Goal: Task Accomplishment & Management: Use online tool/utility

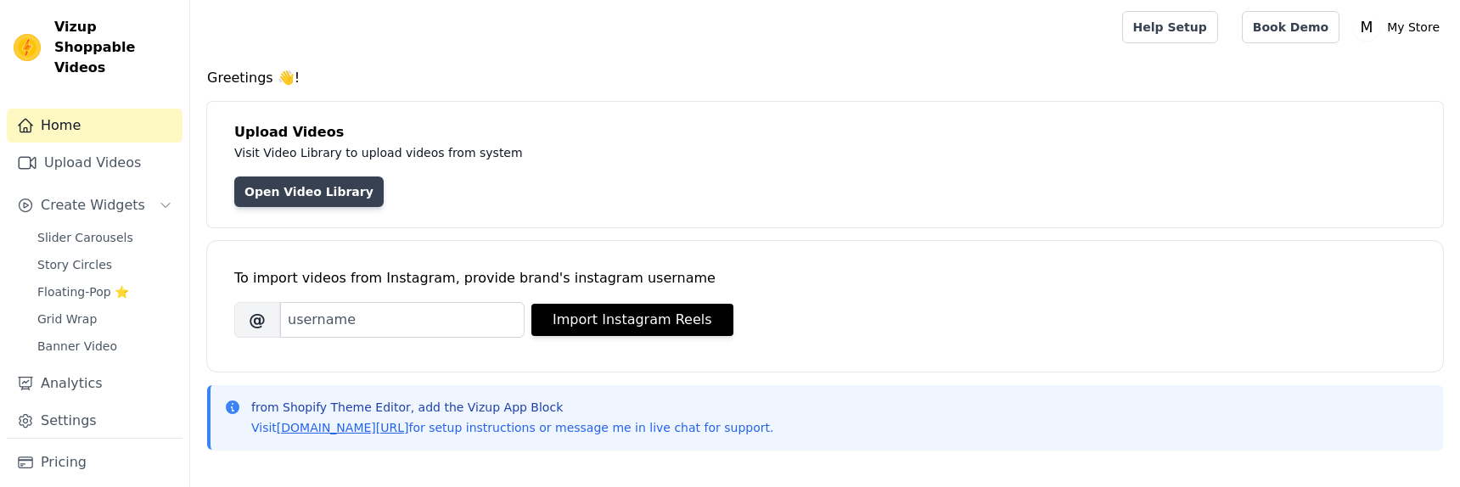
click at [339, 193] on link "Open Video Library" at bounding box center [308, 192] width 149 height 31
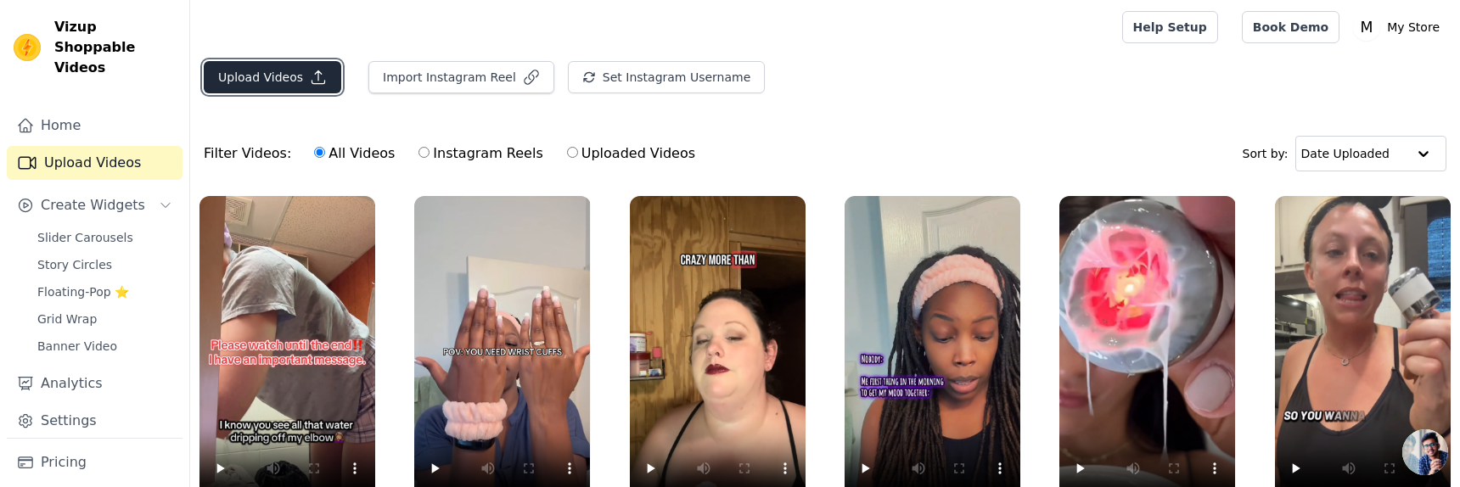
click at [242, 71] on button "Upload Videos" at bounding box center [272, 77] width 137 height 32
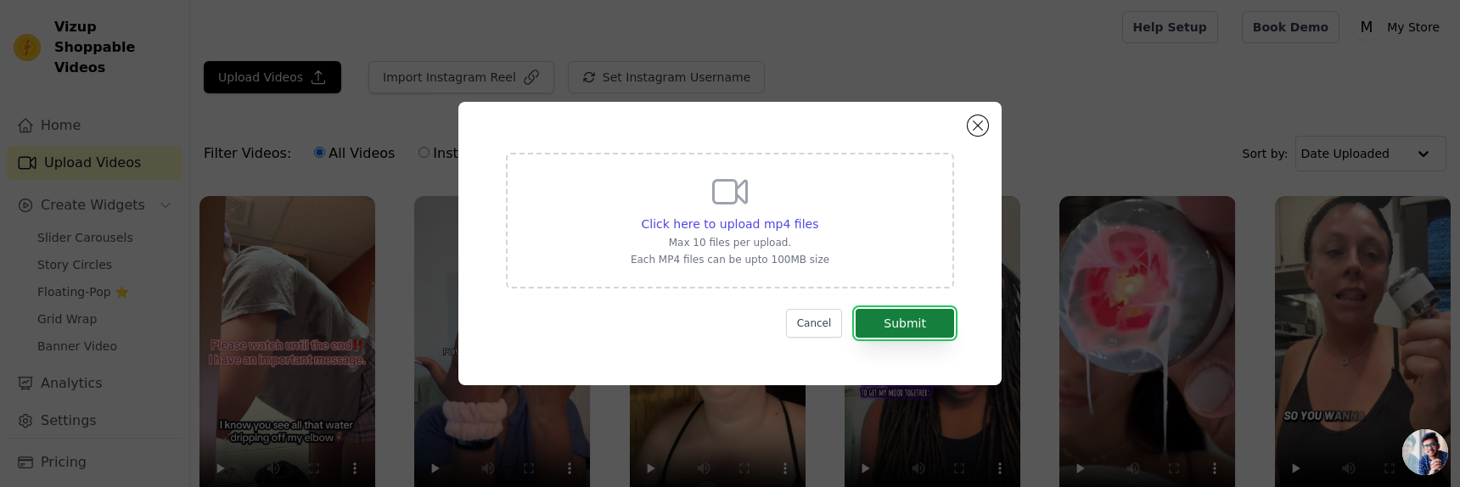
click at [915, 327] on button "Submit" at bounding box center [904, 323] width 98 height 29
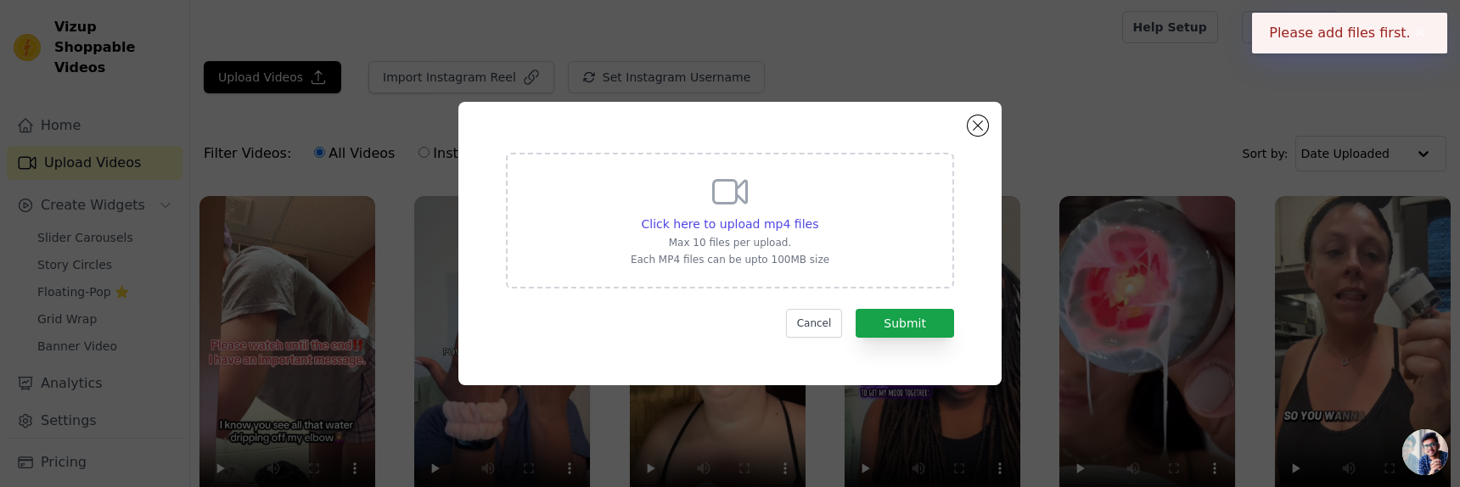
click at [783, 215] on div "Click here to upload mp4 files Max 10 files per upload. Each MP4 files can be u…" at bounding box center [730, 218] width 199 height 95
click at [817, 215] on input "Click here to upload mp4 files Max 10 files per upload. Each MP4 files can be u…" at bounding box center [817, 215] width 1 height 1
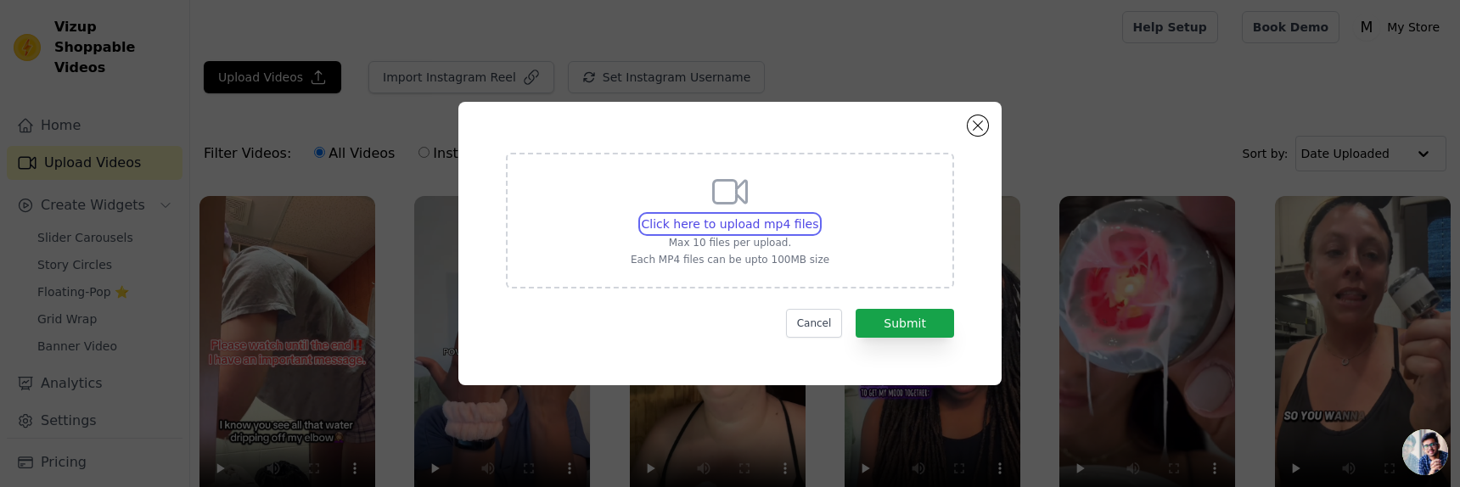
type input "C:\fakepath\video_7522940427025059102.mp4"
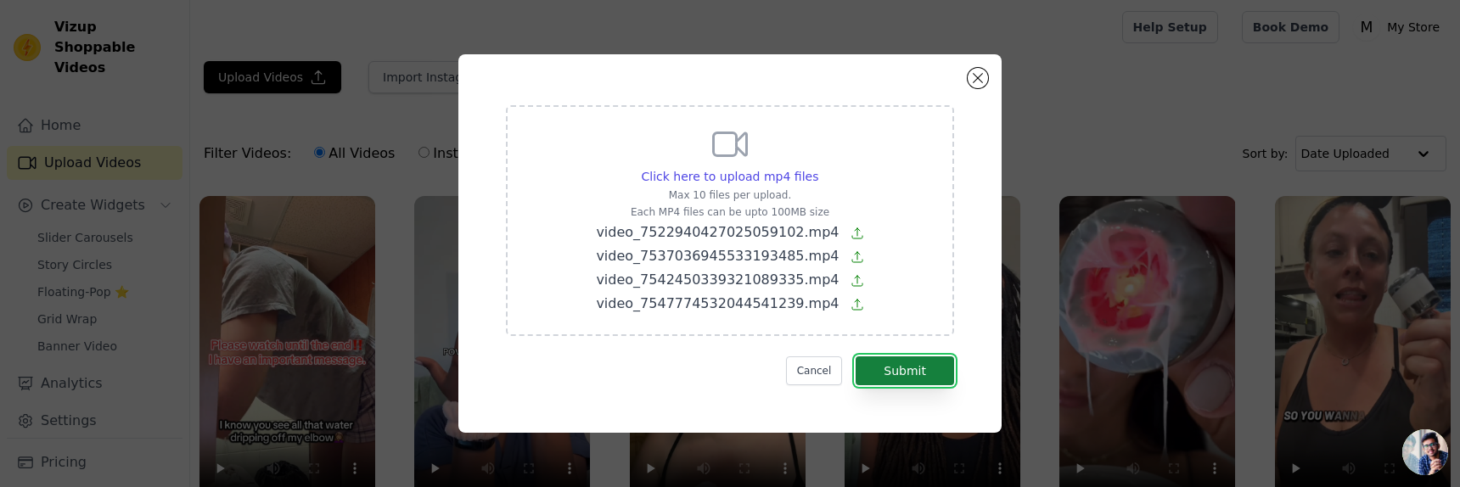
click at [921, 357] on button "Submit" at bounding box center [904, 370] width 98 height 29
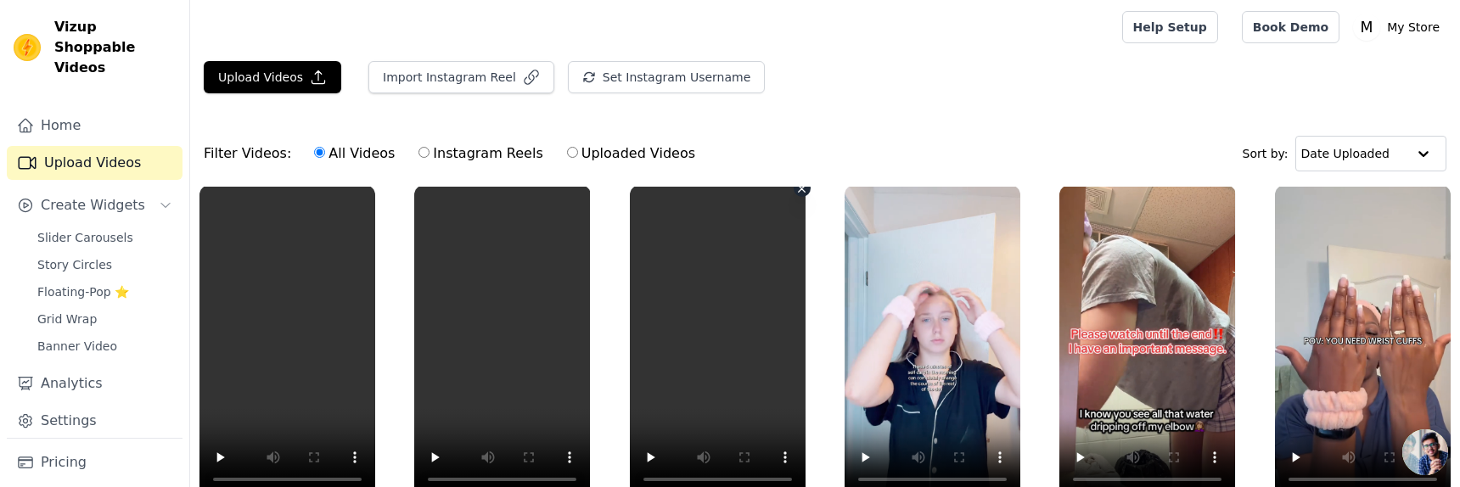
scroll to position [257, 0]
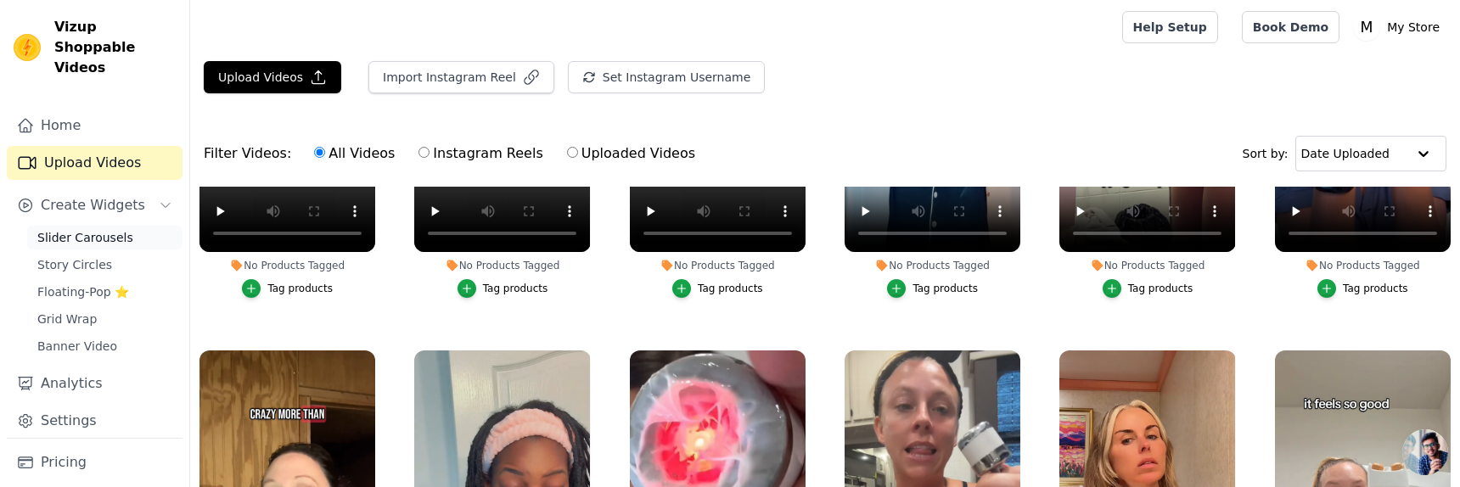
click at [132, 226] on link "Slider Carousels" at bounding box center [104, 238] width 155 height 24
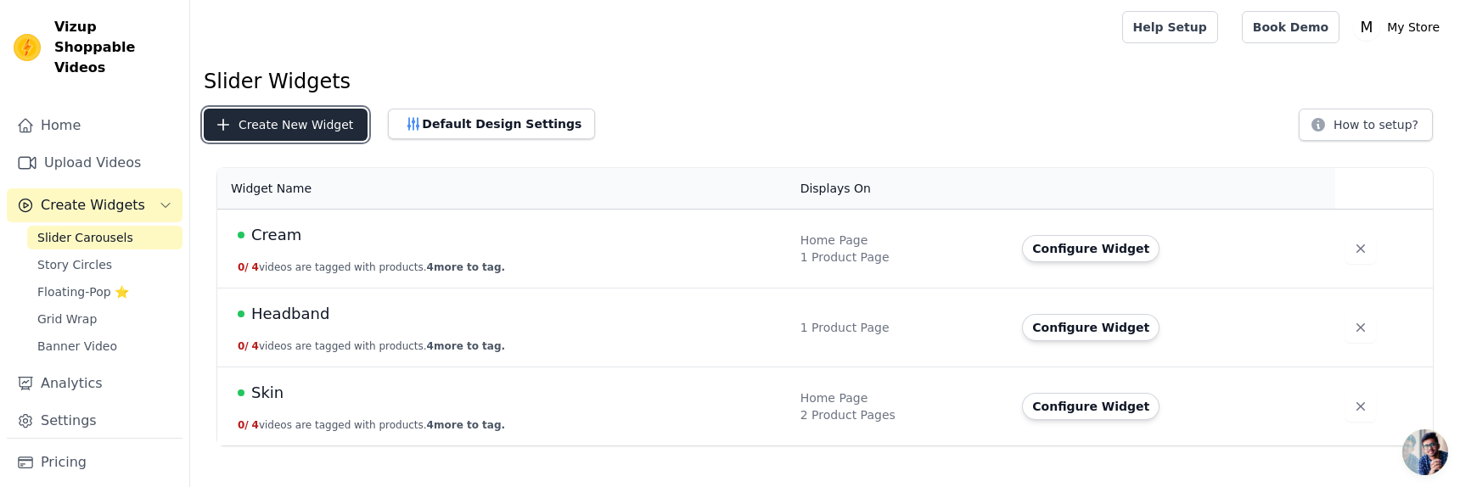
click at [313, 128] on button "Create New Widget" at bounding box center [286, 125] width 164 height 32
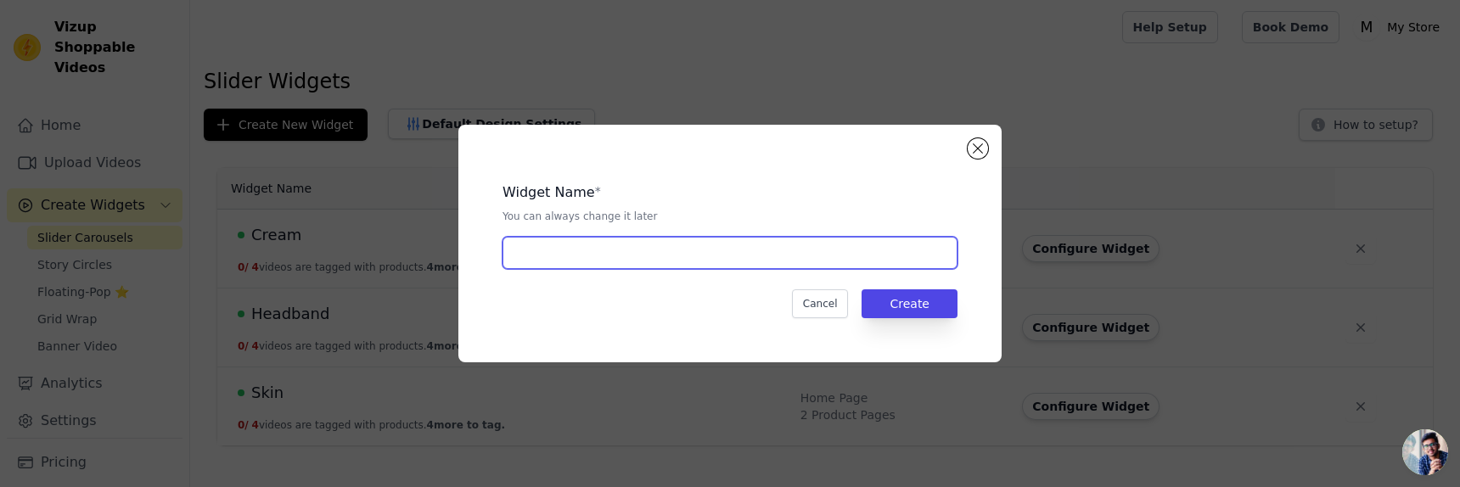
click at [575, 256] on input "text" at bounding box center [729, 253] width 455 height 32
type input "JAde Roller"
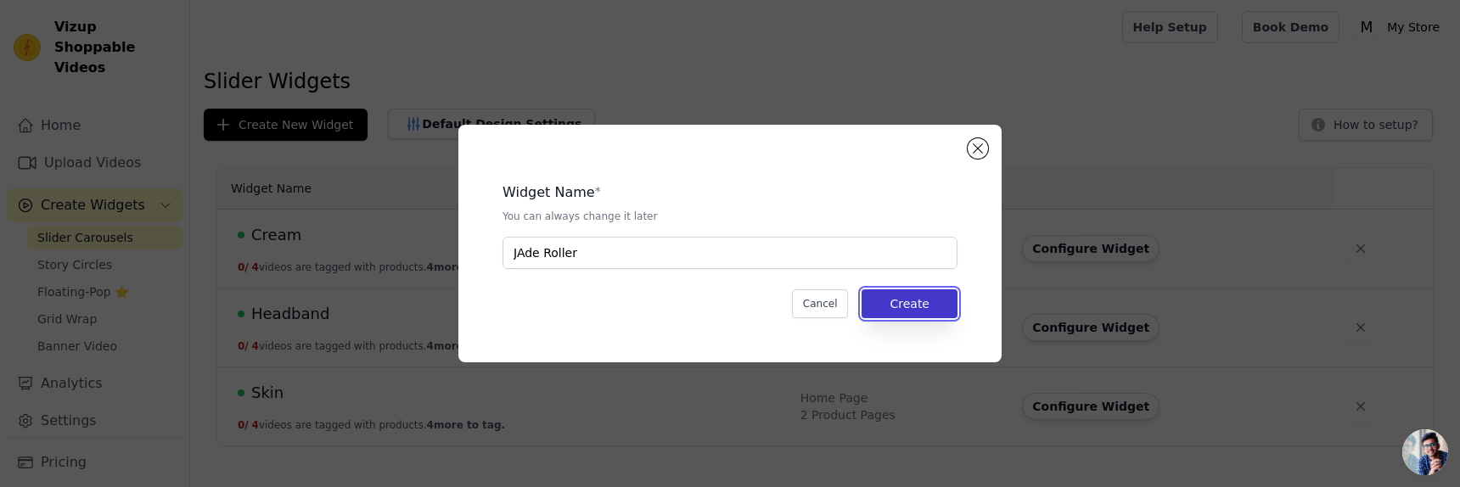
click at [918, 308] on button "Create" at bounding box center [909, 303] width 96 height 29
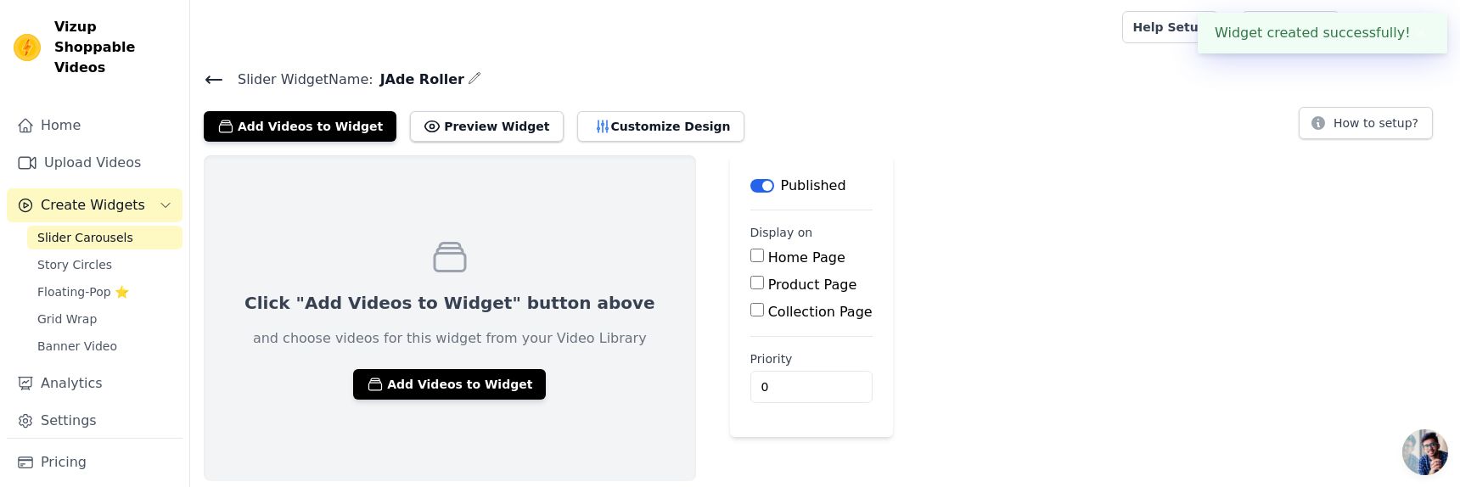
click at [768, 281] on label "Product Page" at bounding box center [812, 285] width 89 height 16
click at [764, 281] on input "Product Page" at bounding box center [757, 283] width 14 height 14
checkbox input "true"
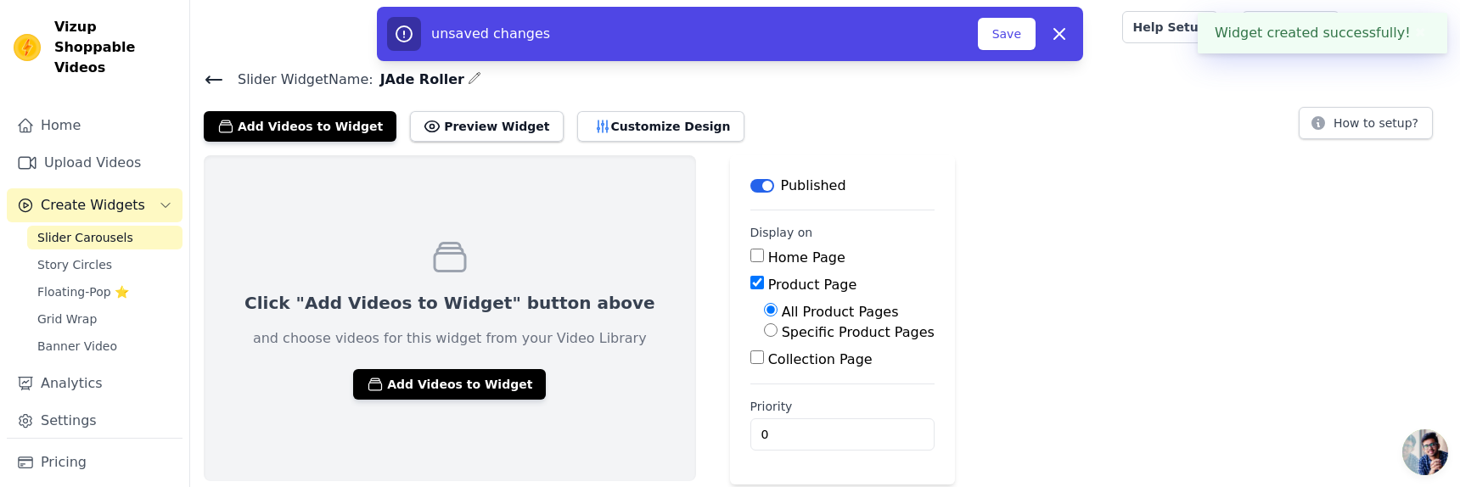
click at [782, 334] on label "Specific Product Pages" at bounding box center [858, 332] width 153 height 16
click at [764, 334] on input "Specific Product Pages" at bounding box center [771, 330] width 14 height 14
radio input "true"
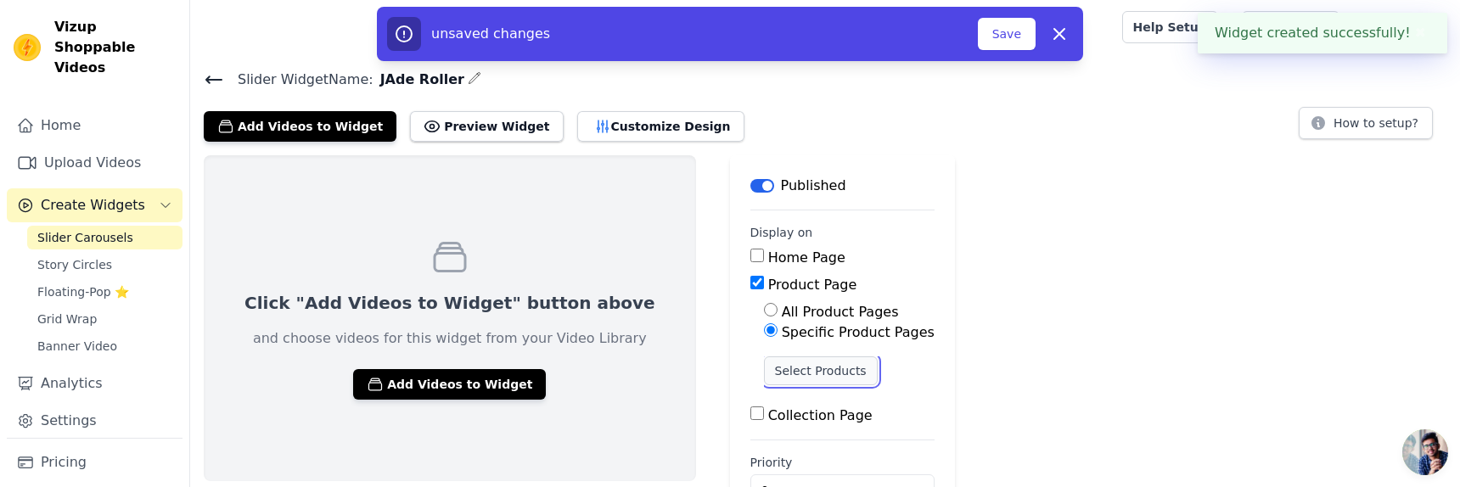
click at [764, 380] on button "Select Products" at bounding box center [821, 370] width 114 height 29
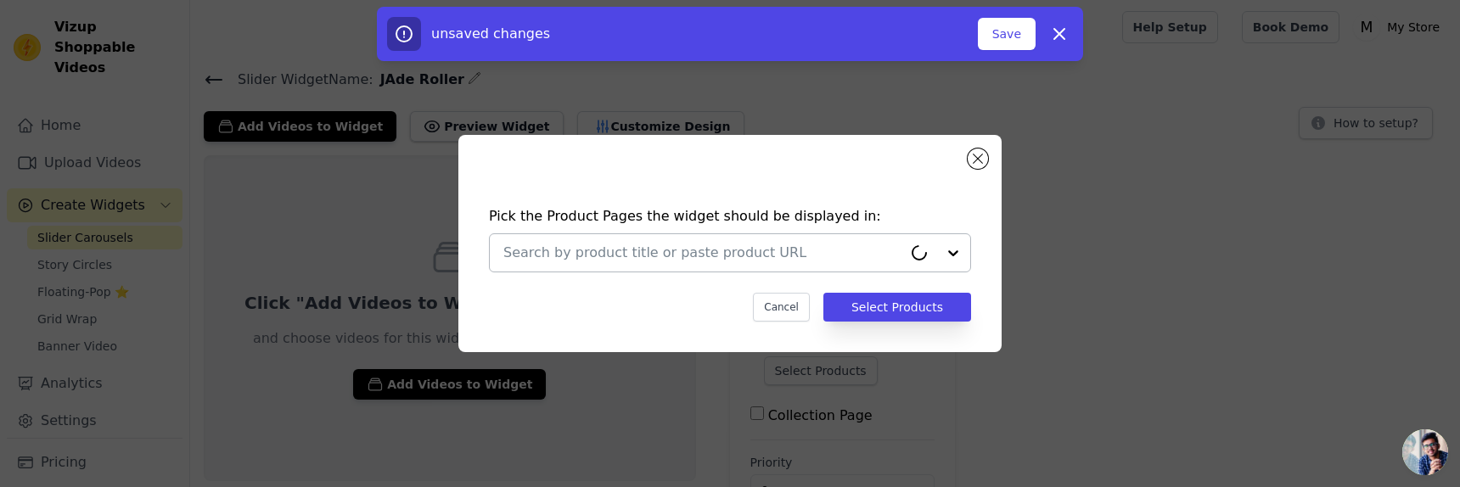
click at [668, 259] on input "text" at bounding box center [702, 253] width 399 height 20
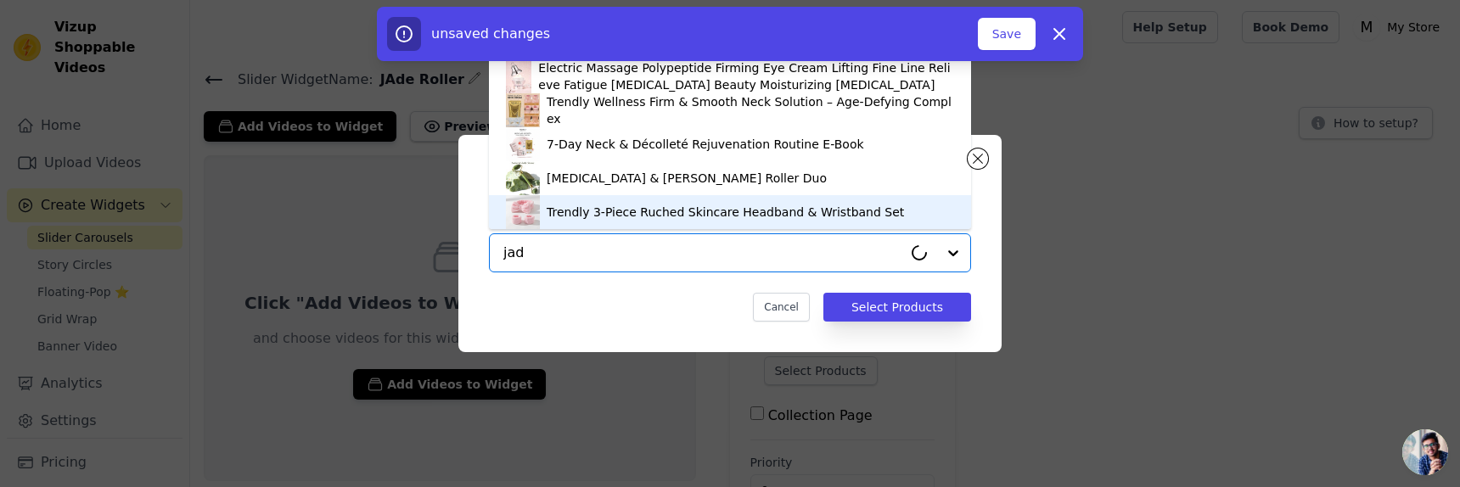
scroll to position [5, 0]
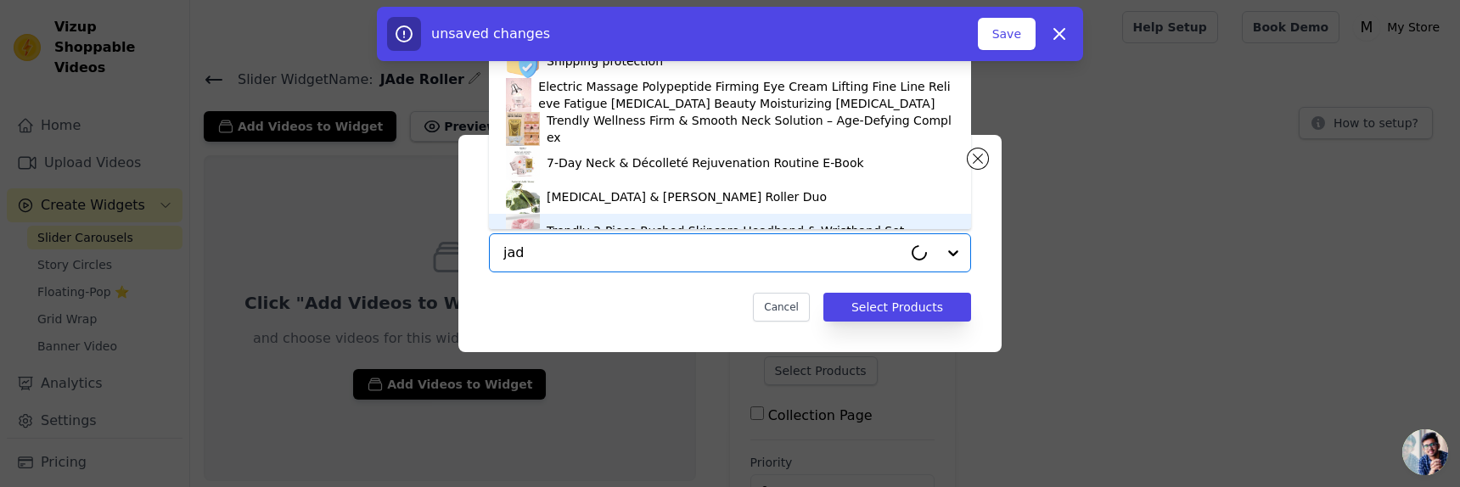
type input "jad"
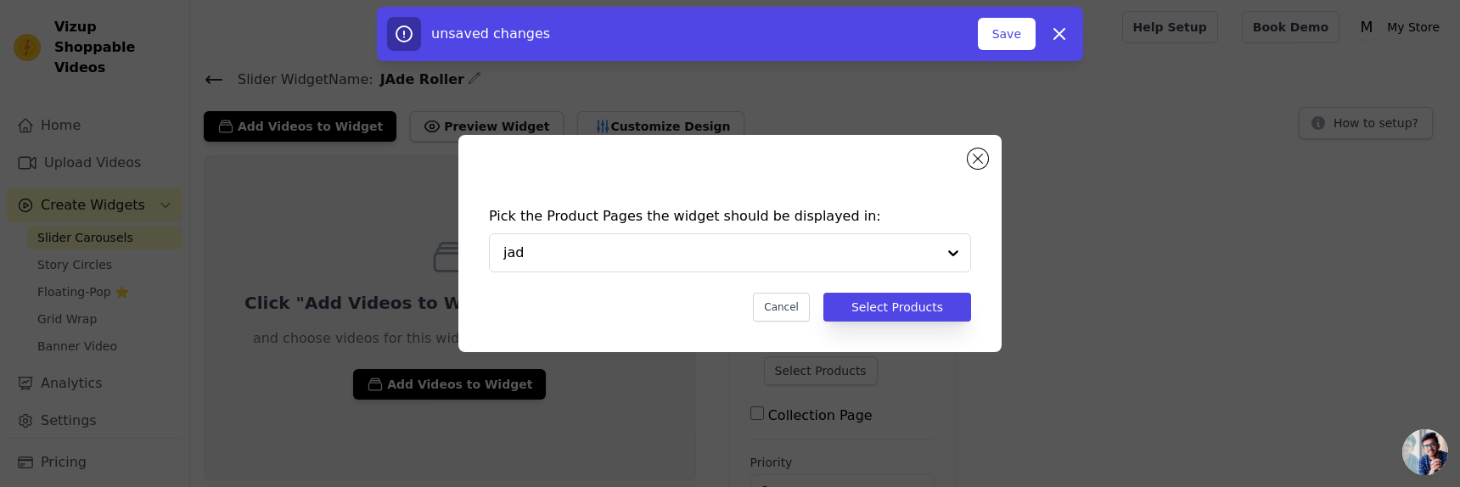
click at [679, 176] on div "Pick the Product Pages the widget should be displayed in: jad Cancel Select Pro…" at bounding box center [729, 243] width 543 height 217
click at [681, 254] on input "jad" at bounding box center [702, 253] width 399 height 20
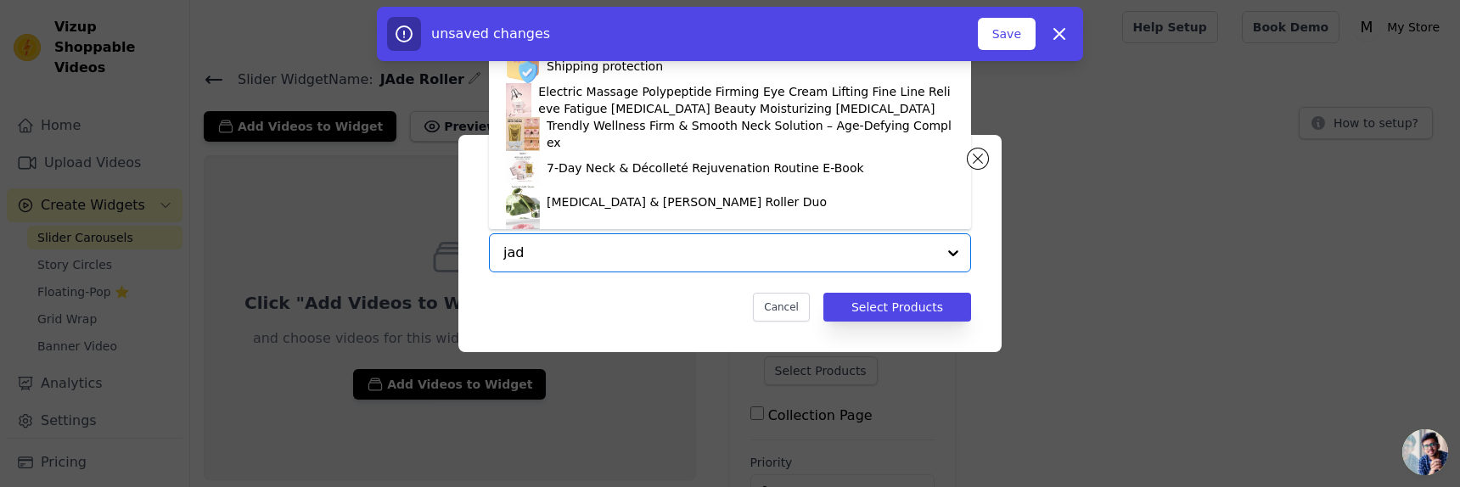
scroll to position [24, 0]
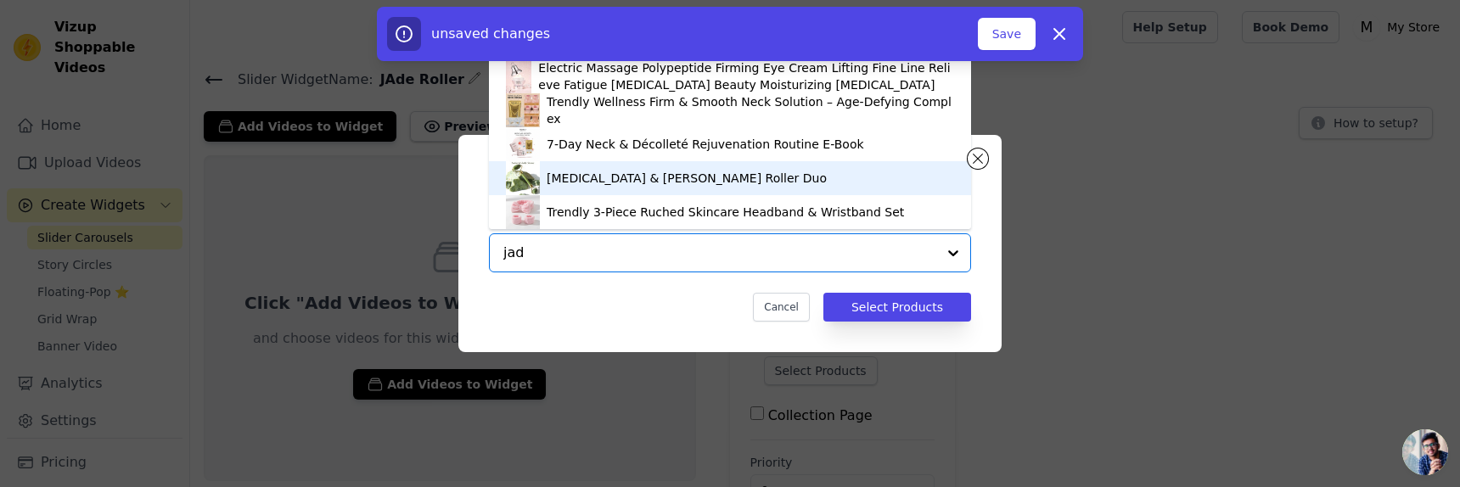
click at [648, 180] on div "Gua Sha & Jade Roller Duo" at bounding box center [687, 178] width 280 height 17
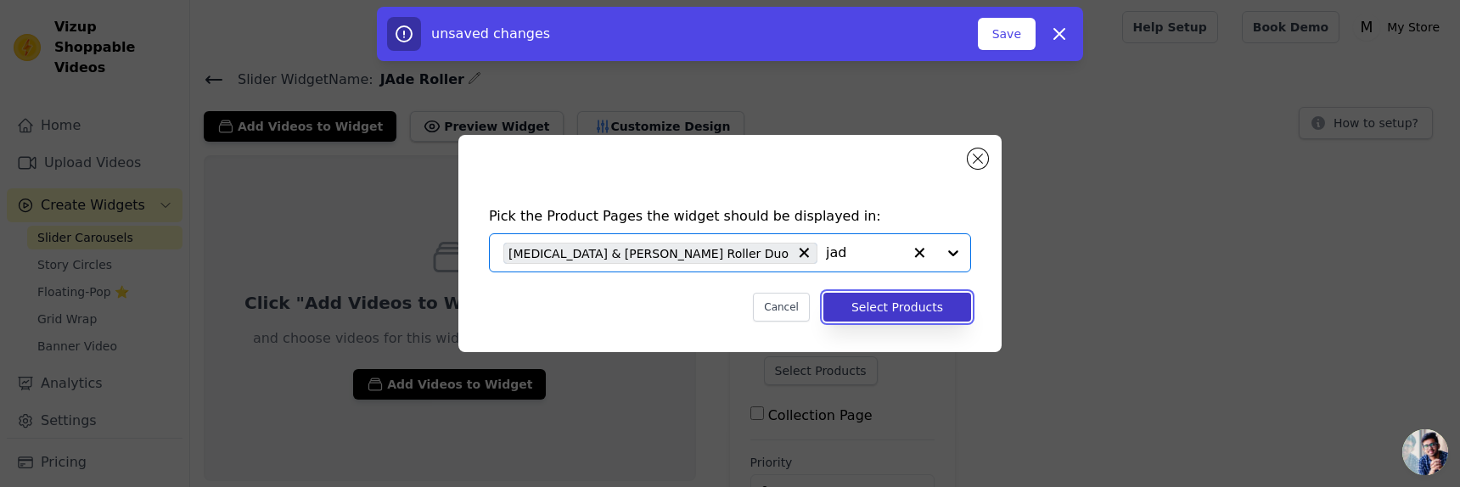
click at [866, 307] on button "Select Products" at bounding box center [897, 307] width 148 height 29
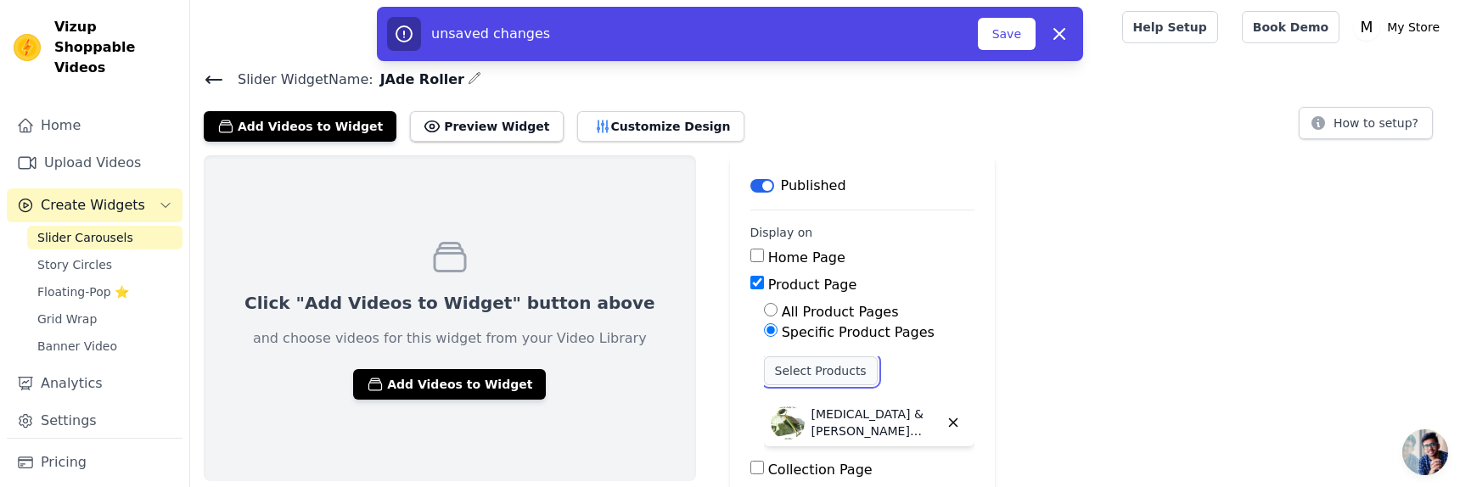
click at [807, 371] on button "Select Products" at bounding box center [821, 370] width 114 height 29
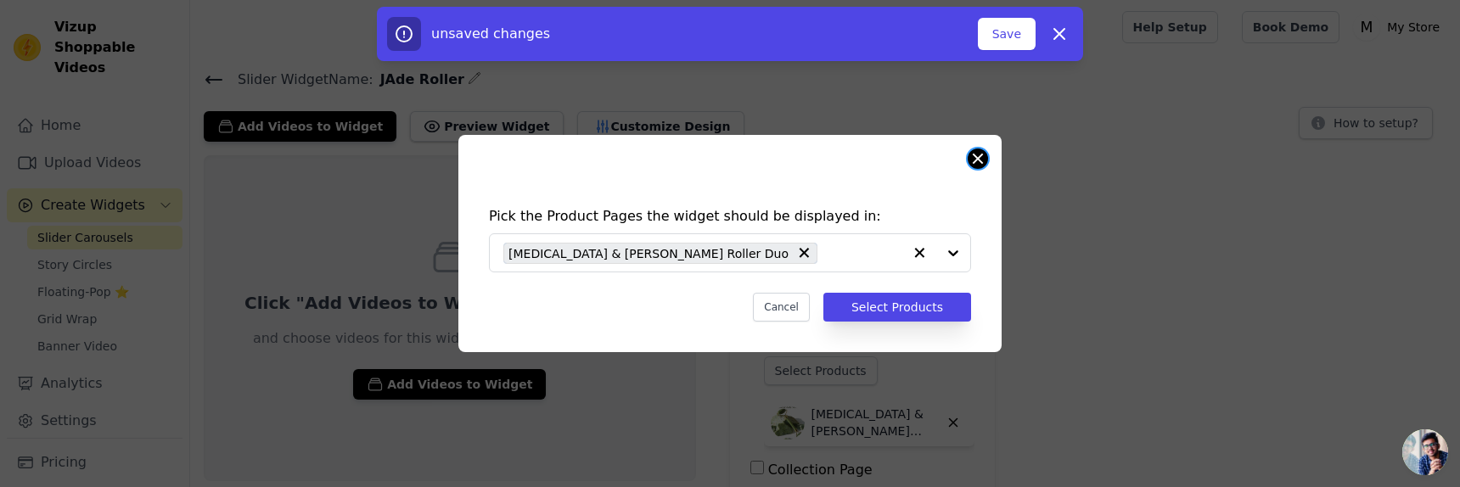
click at [984, 159] on button "Close modal" at bounding box center [977, 159] width 20 height 20
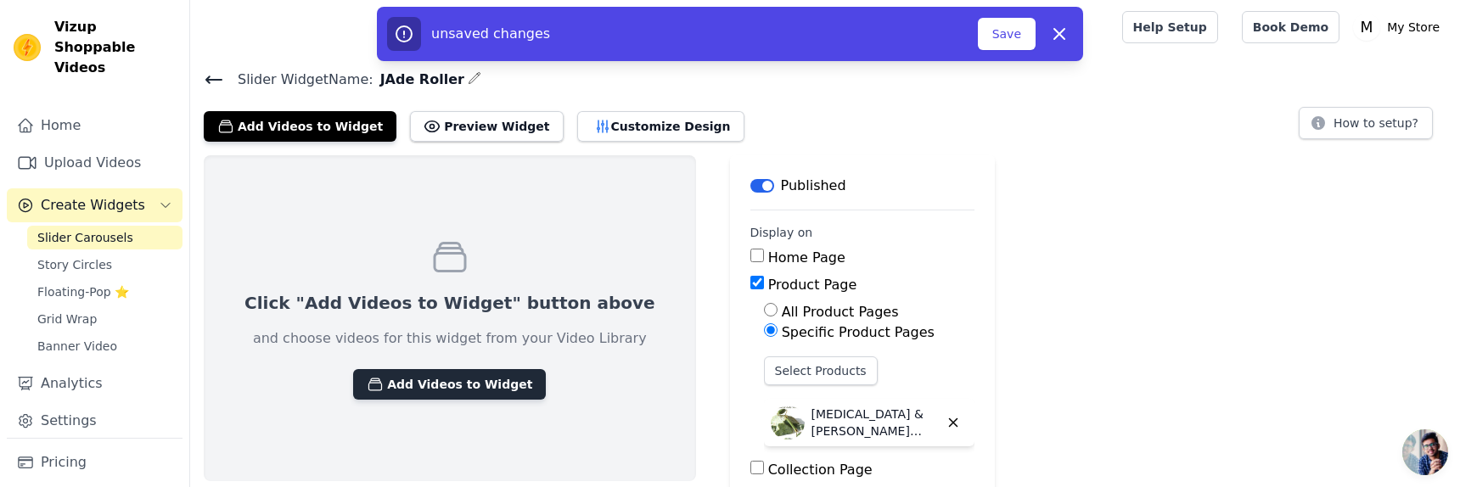
click at [460, 381] on button "Add Videos to Widget" at bounding box center [449, 384] width 193 height 31
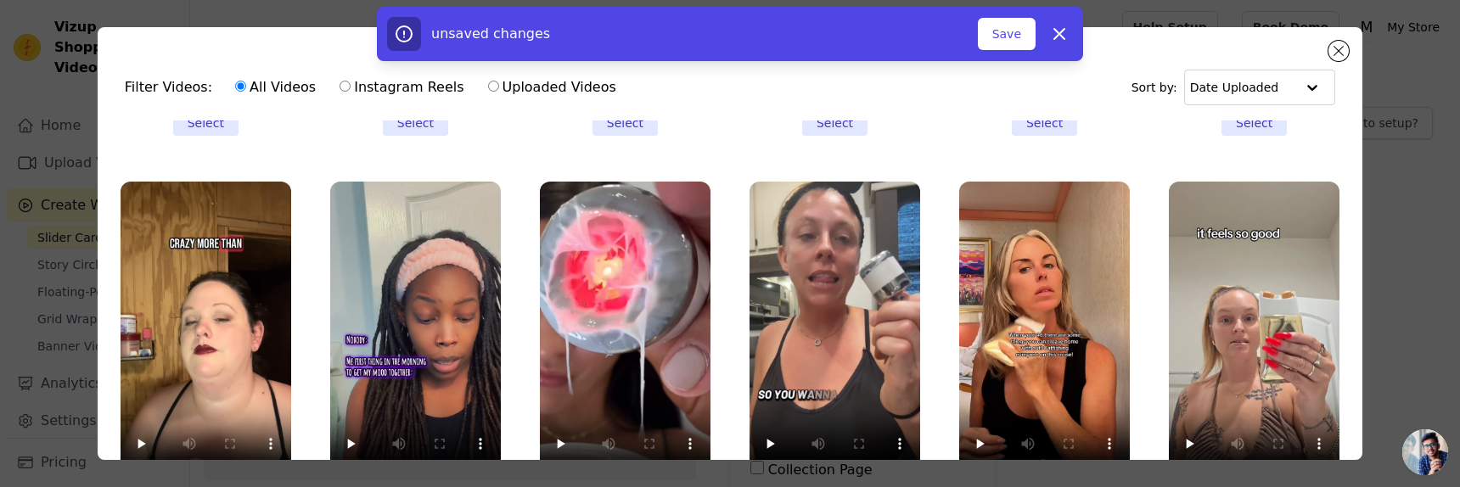
scroll to position [54, 0]
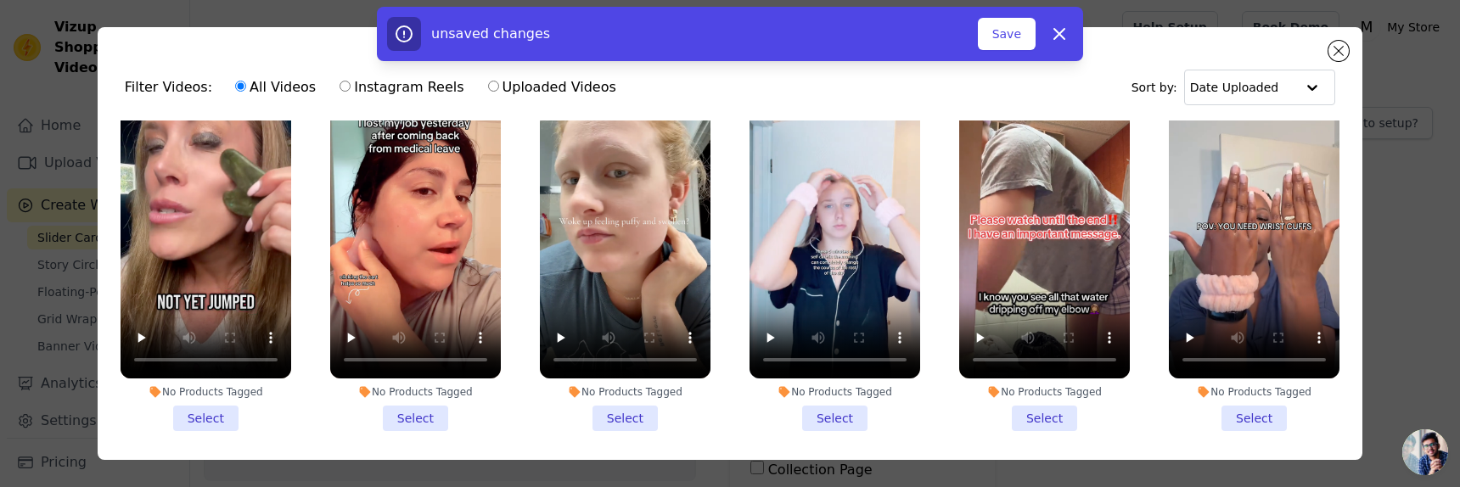
click at [229, 418] on li "No Products Tagged Select" at bounding box center [206, 254] width 171 height 356
click at [0, 0] on input "No Products Tagged Select" at bounding box center [0, 0] width 0 height 0
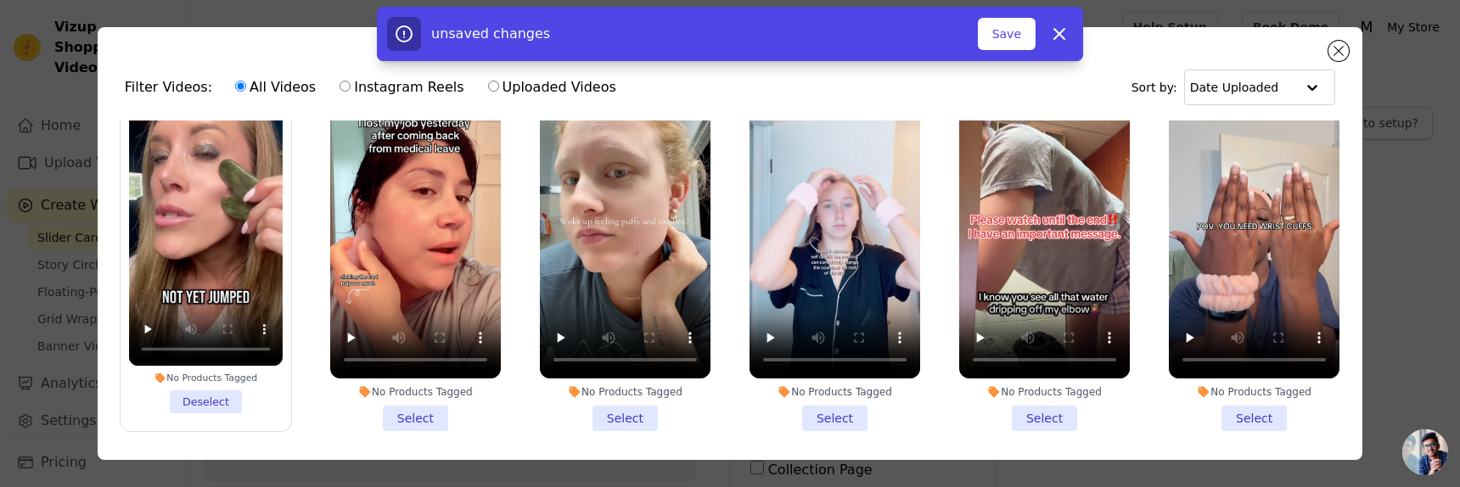
click at [618, 415] on li "No Products Tagged Select" at bounding box center [625, 254] width 171 height 356
click at [0, 0] on input "No Products Tagged Select" at bounding box center [0, 0] width 0 height 0
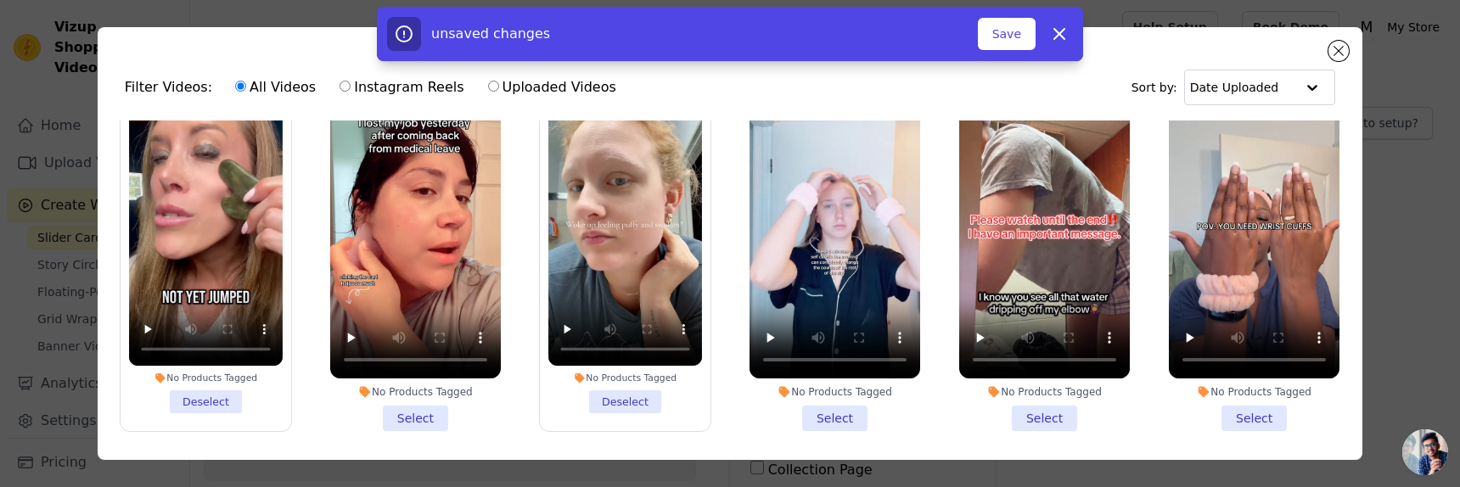
click at [448, 421] on li "No Products Tagged Select" at bounding box center [415, 254] width 171 height 356
click at [0, 0] on input "No Products Tagged Select" at bounding box center [0, 0] width 0 height 0
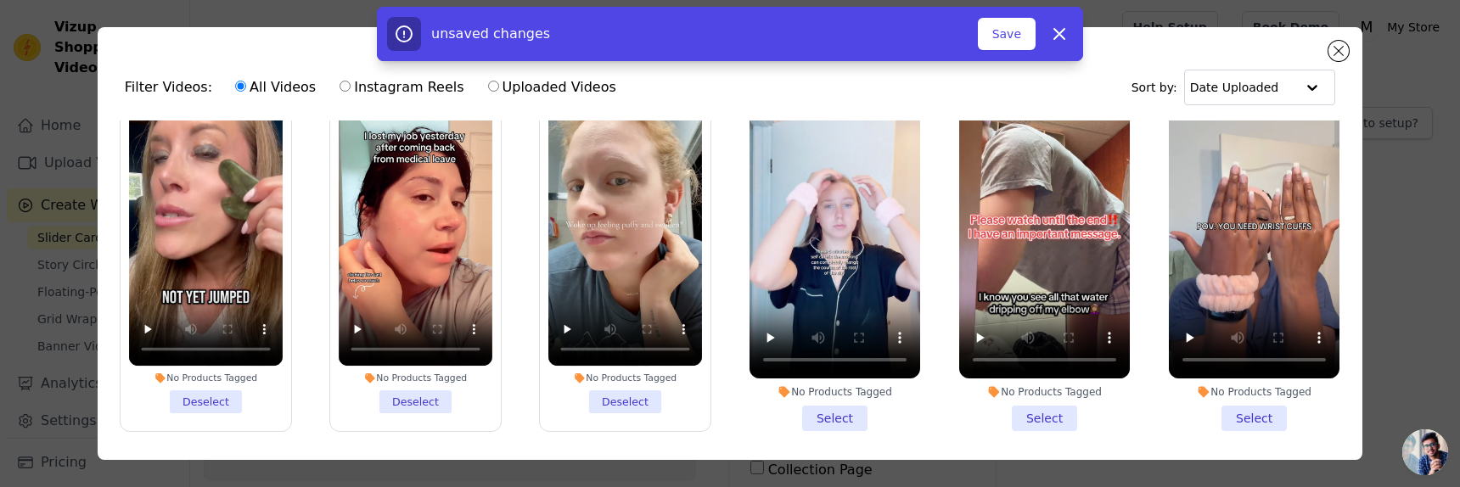
click at [842, 422] on li "No Products Tagged Select" at bounding box center [834, 254] width 171 height 356
click at [0, 0] on input "No Products Tagged Select" at bounding box center [0, 0] width 0 height 0
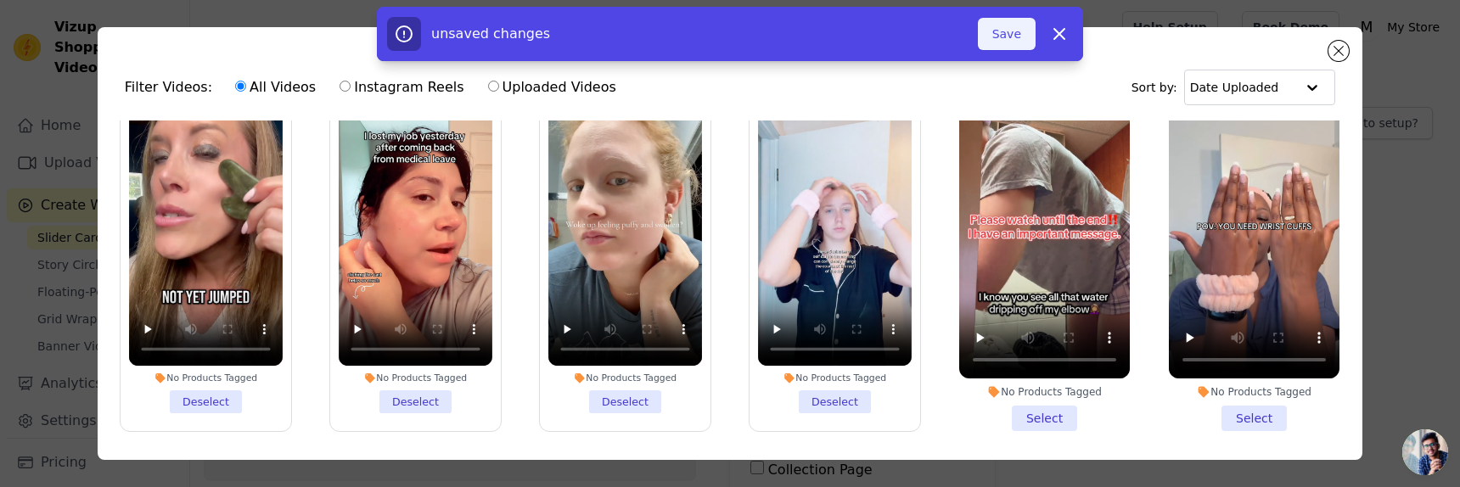
click at [1009, 43] on button "Save" at bounding box center [1007, 34] width 58 height 32
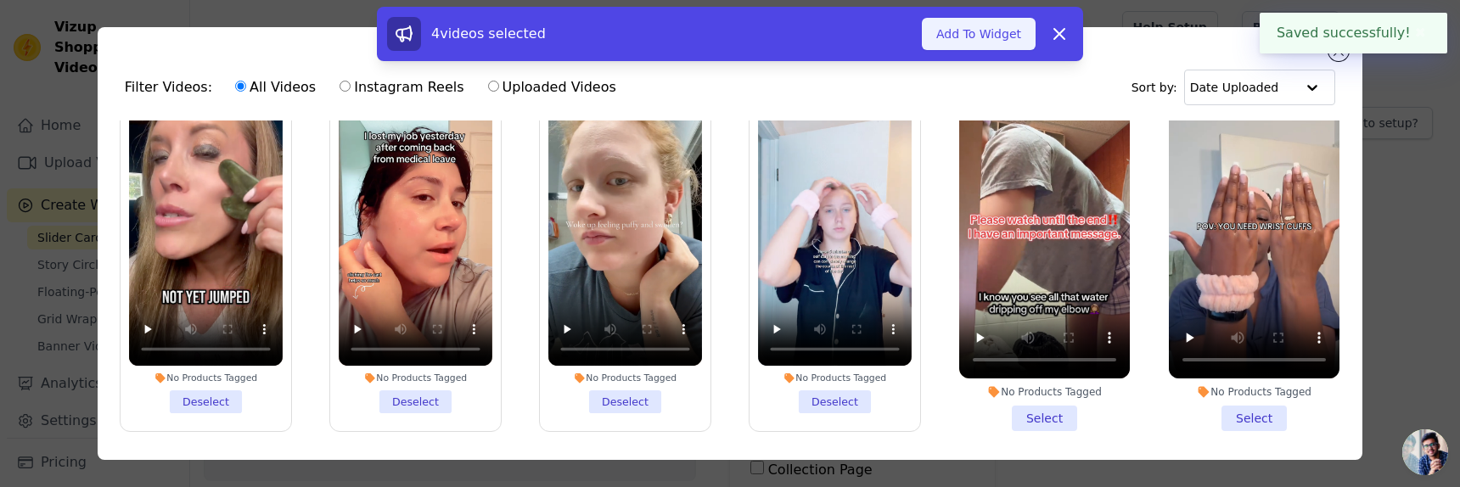
click at [980, 36] on button "Add To Widget" at bounding box center [979, 34] width 114 height 32
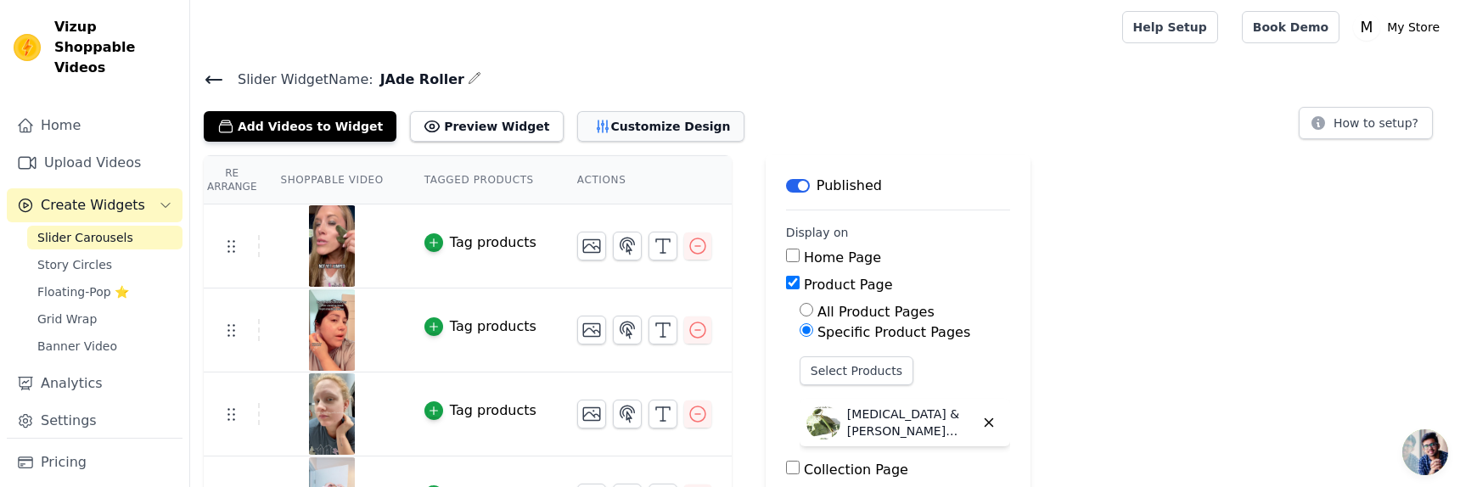
click at [681, 124] on button "Customize Design" at bounding box center [660, 126] width 167 height 31
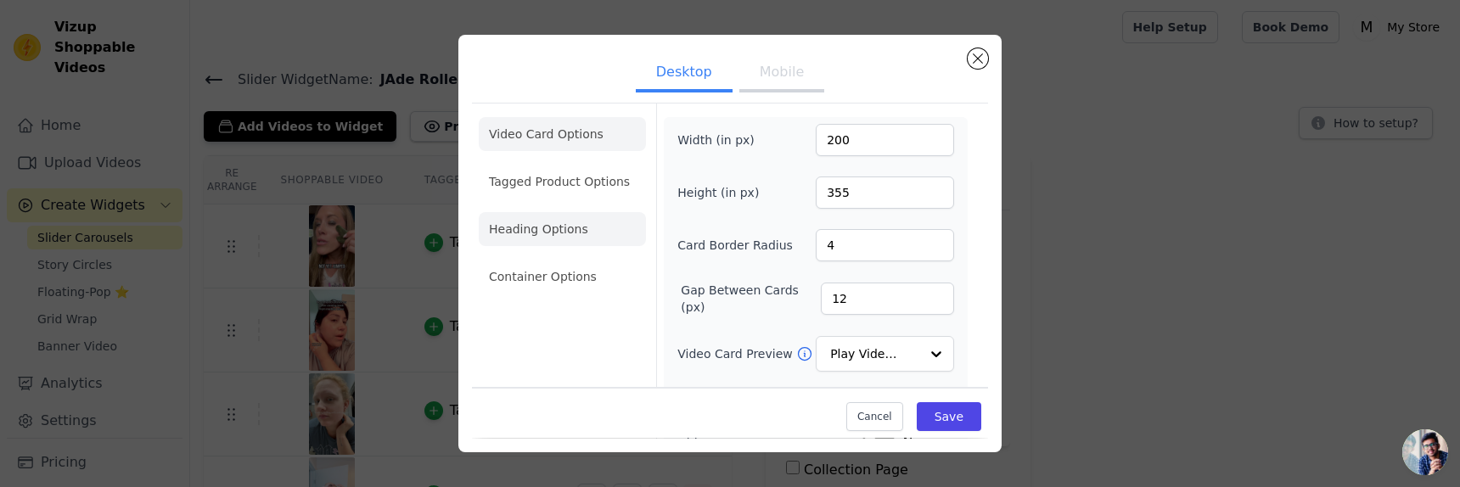
click at [544, 214] on li "Heading Options" at bounding box center [562, 229] width 167 height 34
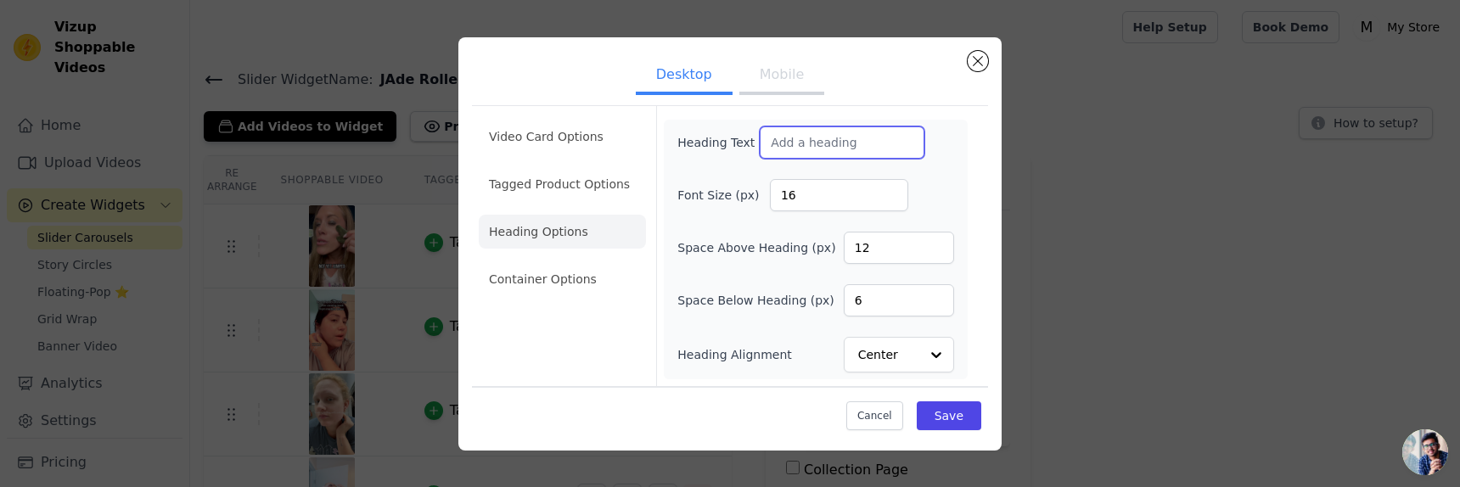
click at [831, 132] on input "Heading Text" at bounding box center [842, 142] width 165 height 32
type input ""Loved & Recommended Daily""
click at [949, 419] on button "Save" at bounding box center [949, 415] width 64 height 29
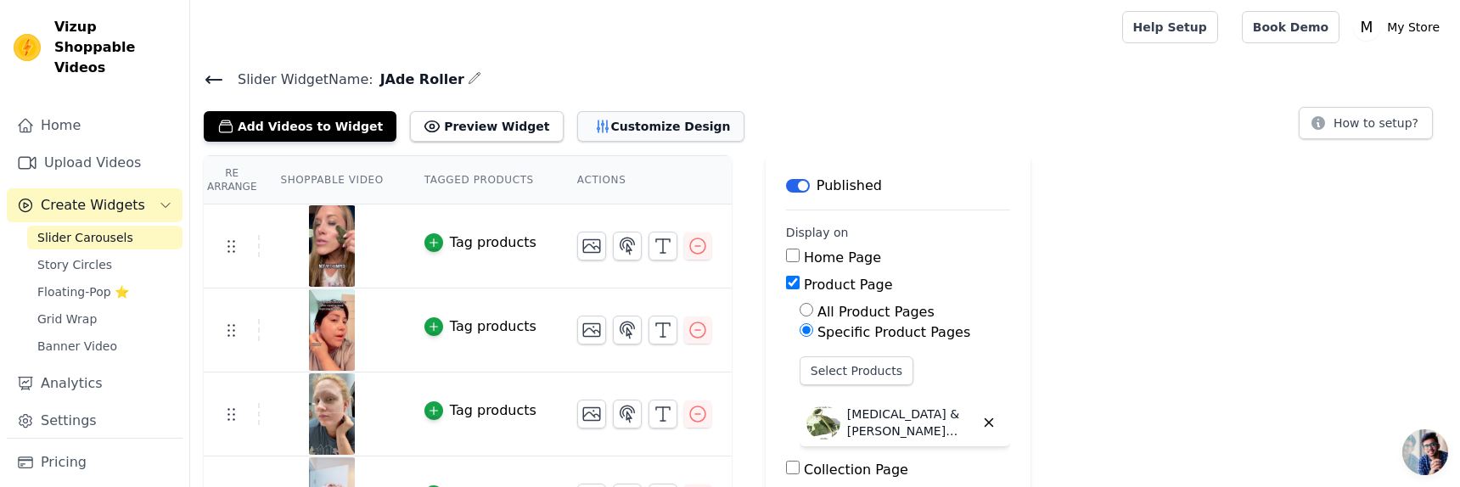
click at [672, 137] on button "Customize Design" at bounding box center [660, 126] width 167 height 31
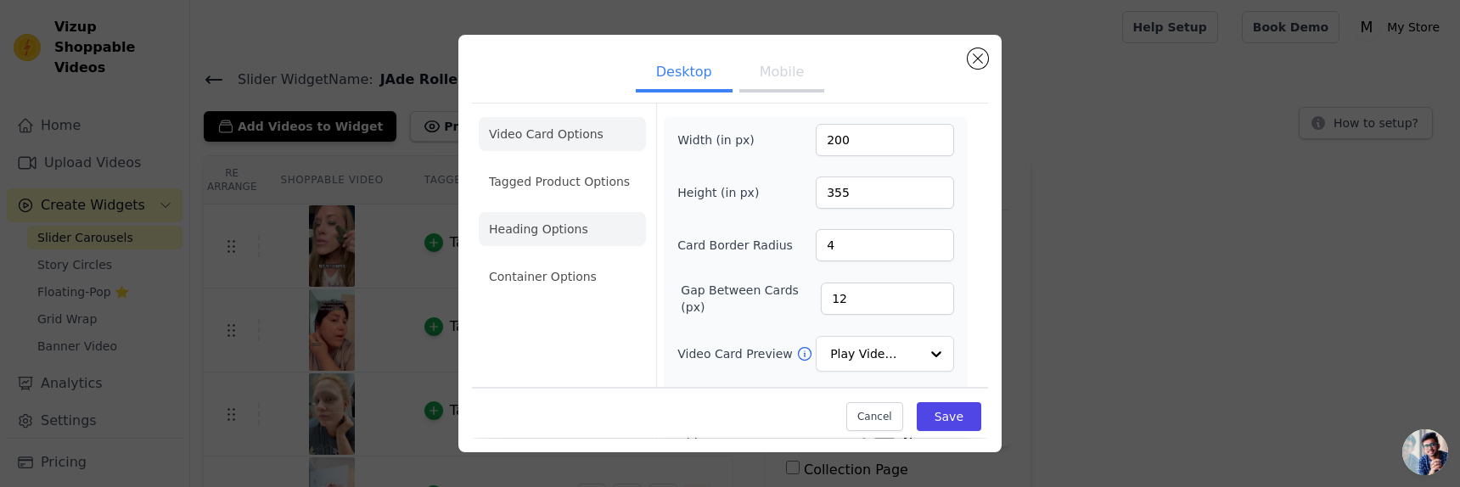
click at [558, 236] on li "Heading Options" at bounding box center [562, 229] width 167 height 34
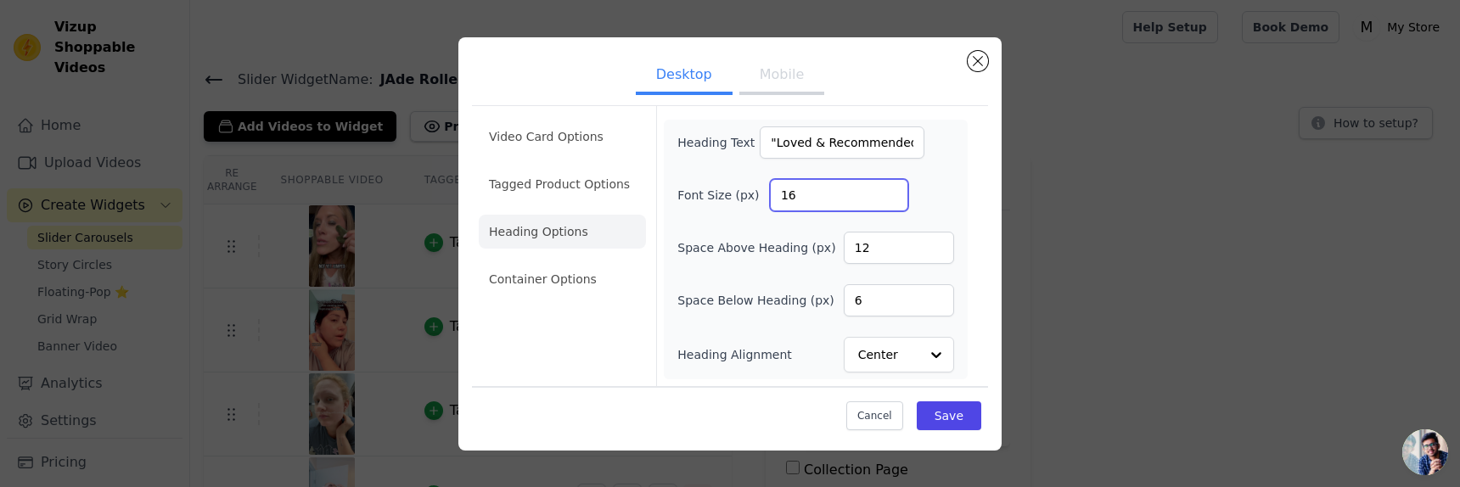
click at [790, 193] on input "16" at bounding box center [839, 195] width 138 height 32
type input "24"
click at [959, 418] on button "Save" at bounding box center [949, 415] width 64 height 29
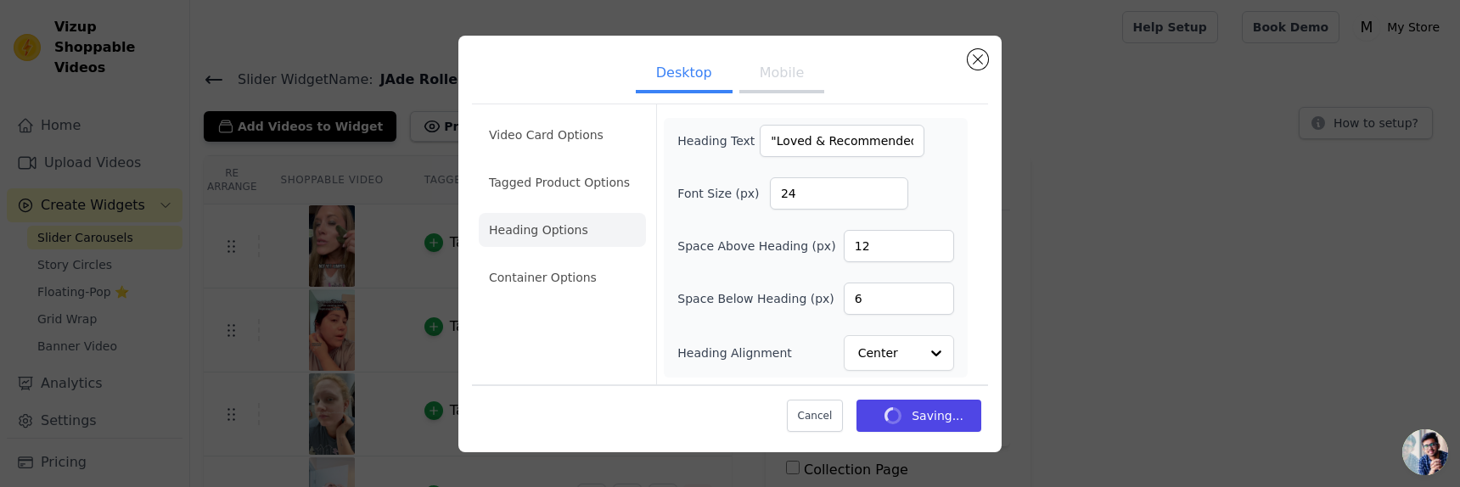
click at [793, 67] on button "Mobile" at bounding box center [781, 74] width 85 height 37
